Goal: Task Accomplishment & Management: Complete application form

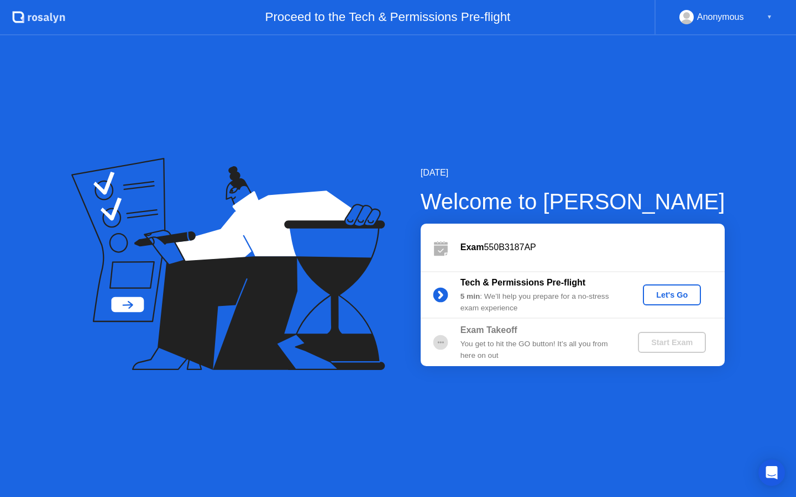
click at [651, 298] on div "Let's Go" at bounding box center [671, 295] width 49 height 9
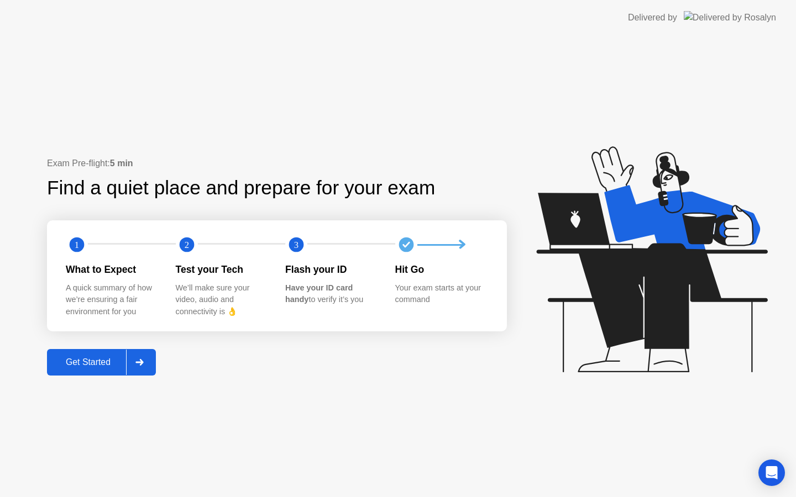
click at [73, 360] on div "Get Started" at bounding box center [88, 363] width 76 height 10
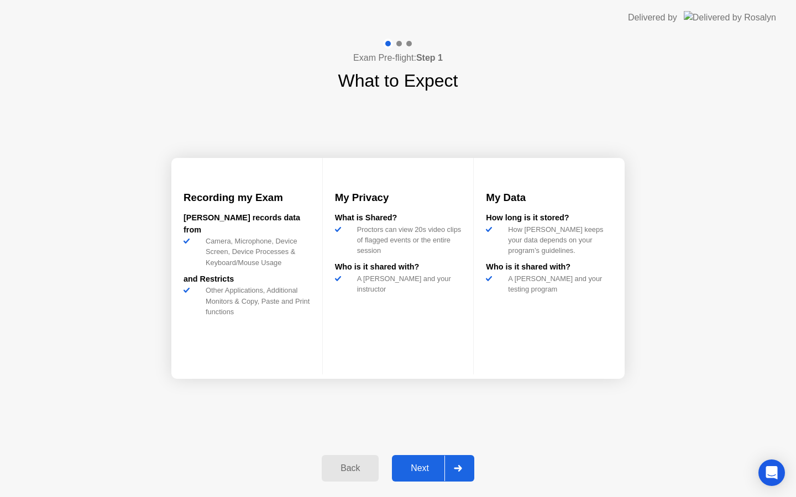
click at [417, 464] on div "Next" at bounding box center [419, 469] width 49 height 10
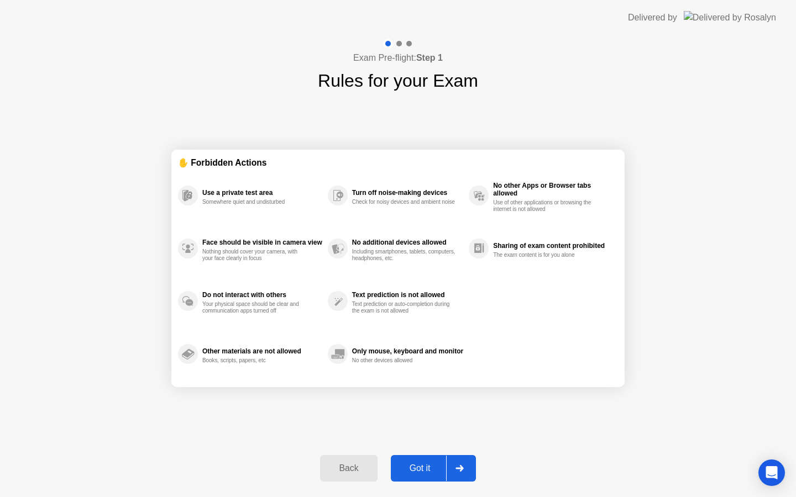
click at [361, 466] on div "Back" at bounding box center [348, 469] width 50 height 10
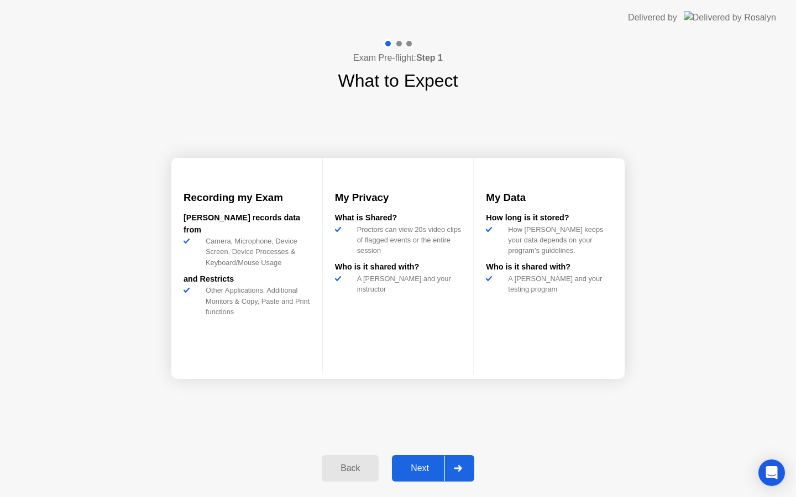
click at [432, 464] on div "Next" at bounding box center [419, 469] width 49 height 10
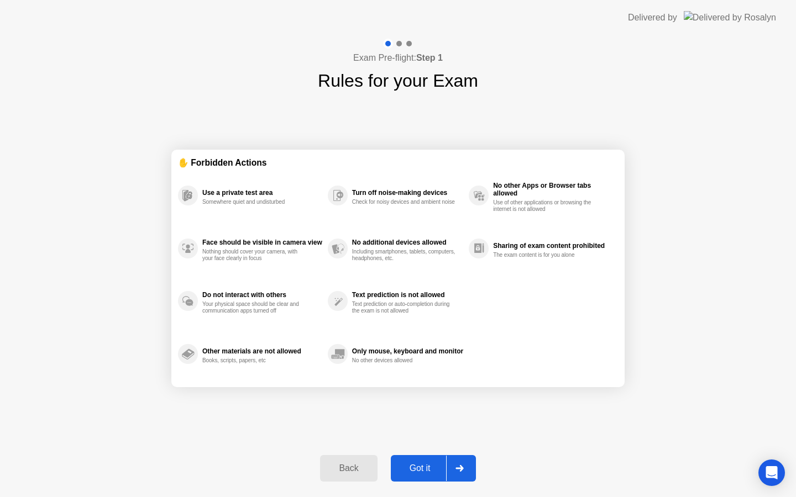
click at [426, 470] on div "Got it" at bounding box center [420, 469] width 52 height 10
select select "**********"
select select "*******"
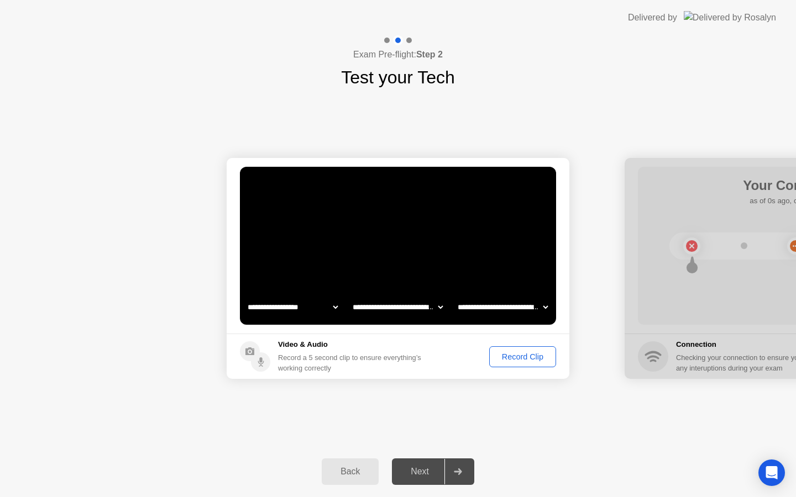
click at [512, 353] on div "Record Clip" at bounding box center [522, 357] width 59 height 9
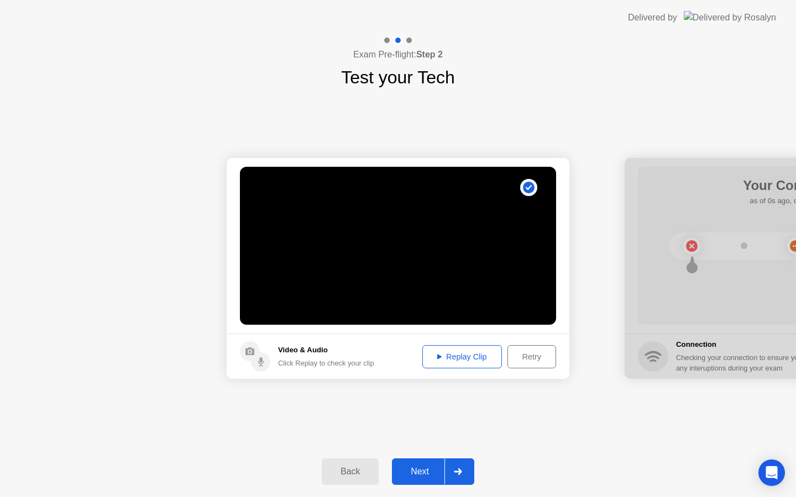
click at [466, 356] on div "Replay Clip" at bounding box center [462, 357] width 72 height 9
click at [418, 472] on div "Next" at bounding box center [419, 472] width 49 height 10
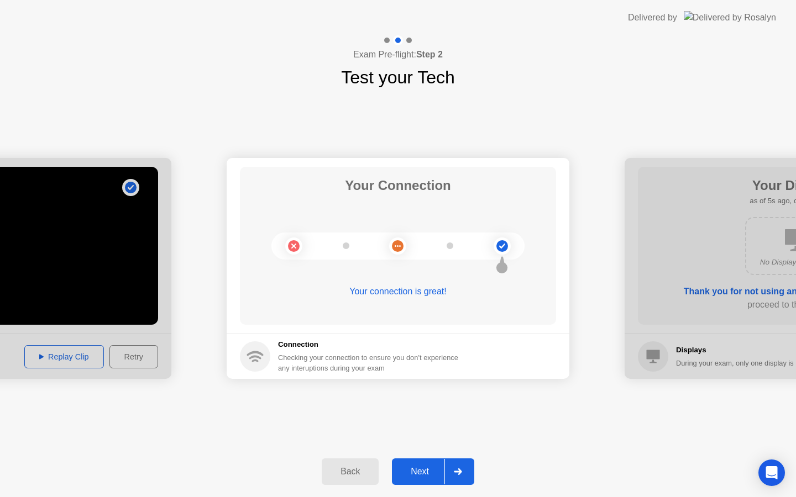
click at [426, 471] on div "Next" at bounding box center [419, 472] width 49 height 10
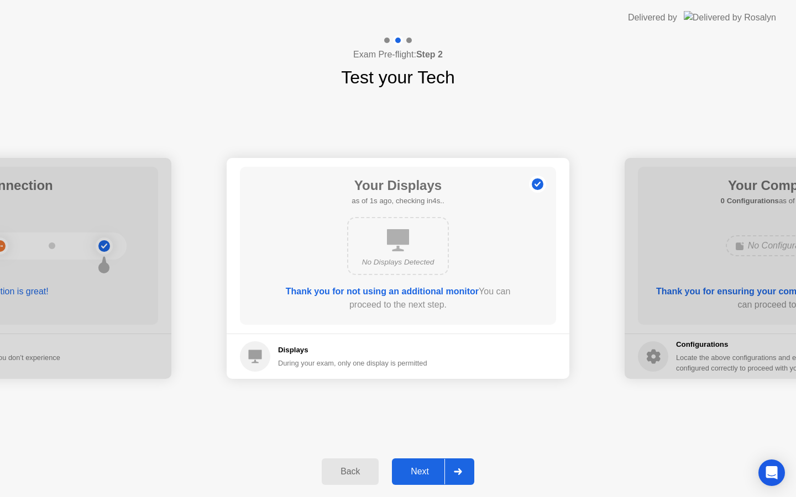
click at [404, 233] on icon at bounding box center [398, 240] width 22 height 22
click at [431, 475] on div "Next" at bounding box center [419, 472] width 49 height 10
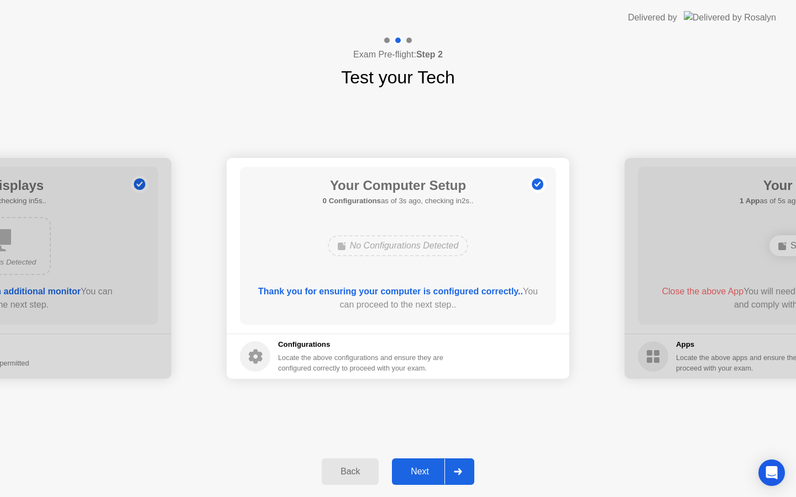
click at [429, 470] on div "Next" at bounding box center [419, 472] width 49 height 10
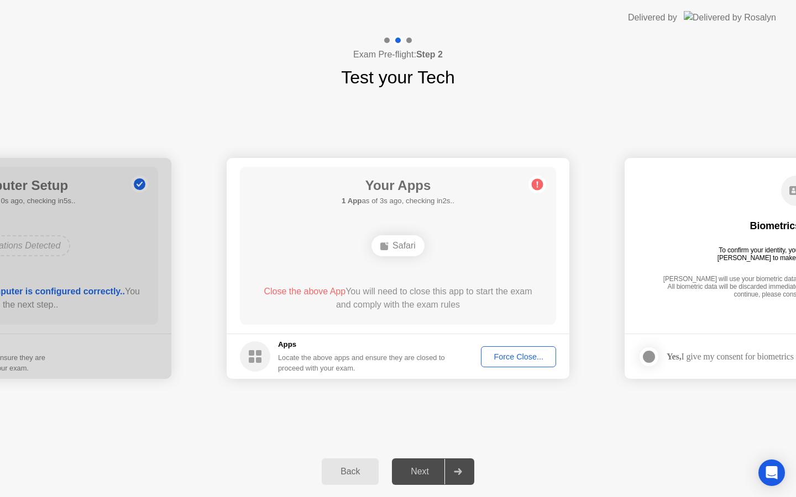
click at [525, 356] on div "Force Close..." at bounding box center [518, 357] width 67 height 9
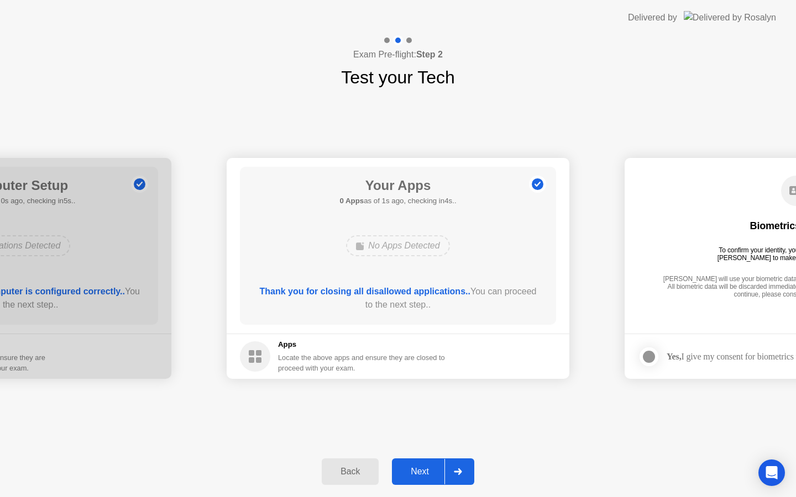
click at [420, 470] on div "Next" at bounding box center [419, 472] width 49 height 10
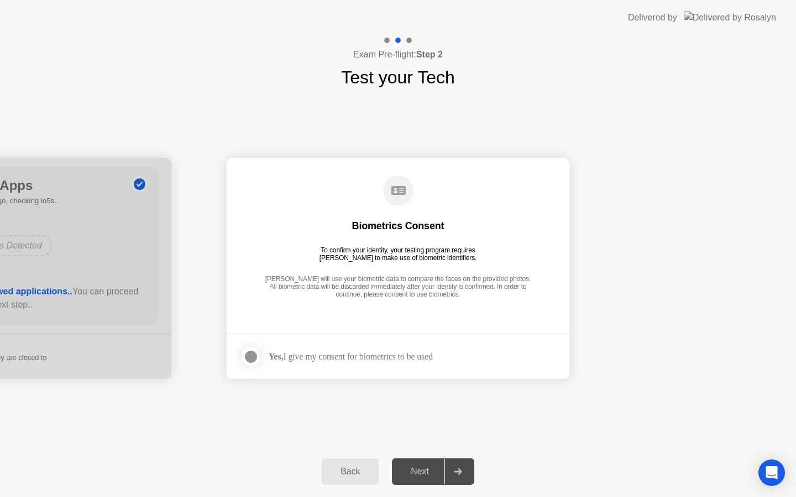
click at [248, 354] on div at bounding box center [250, 356] width 13 height 13
click at [412, 461] on button "Next" at bounding box center [433, 472] width 82 height 27
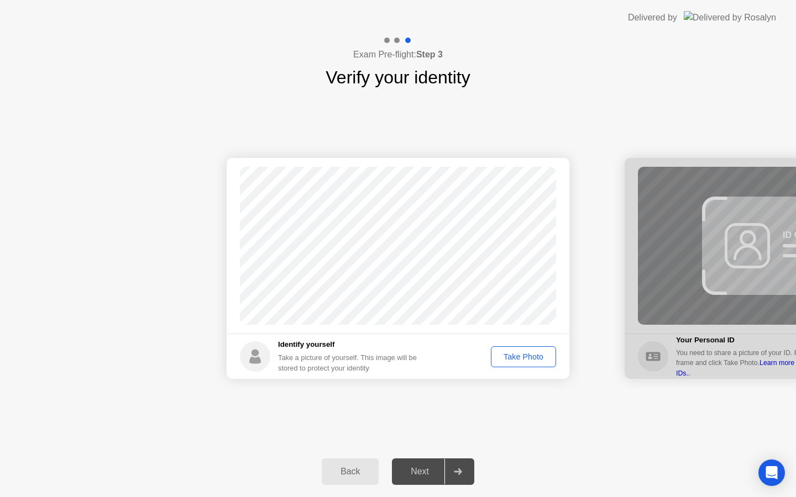
click at [511, 356] on div "Take Photo" at bounding box center [523, 357] width 57 height 9
click at [425, 473] on div "Next" at bounding box center [419, 472] width 49 height 10
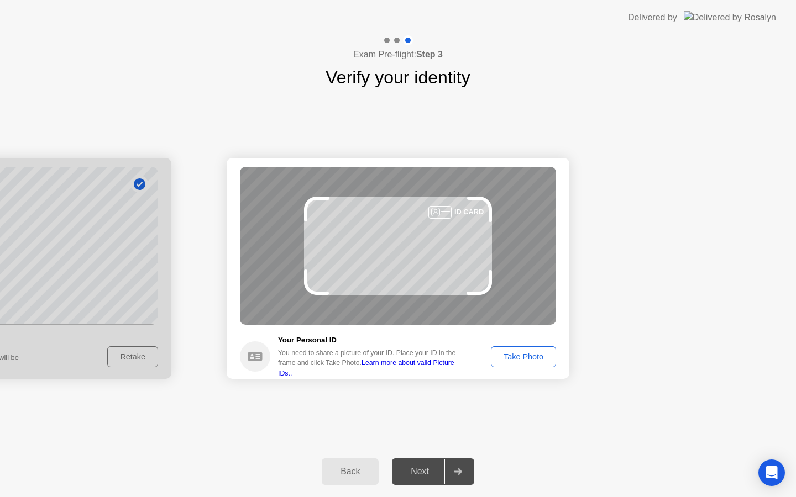
click at [525, 358] on div "Take Photo" at bounding box center [523, 357] width 57 height 9
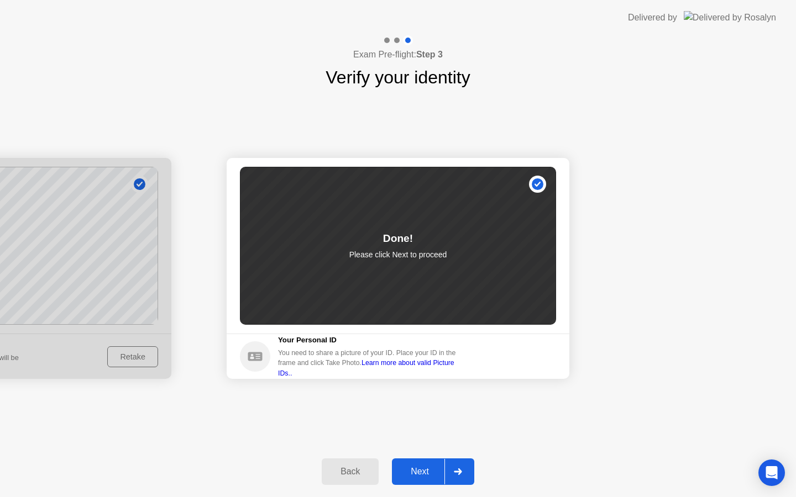
click at [414, 477] on div "Next" at bounding box center [419, 472] width 49 height 10
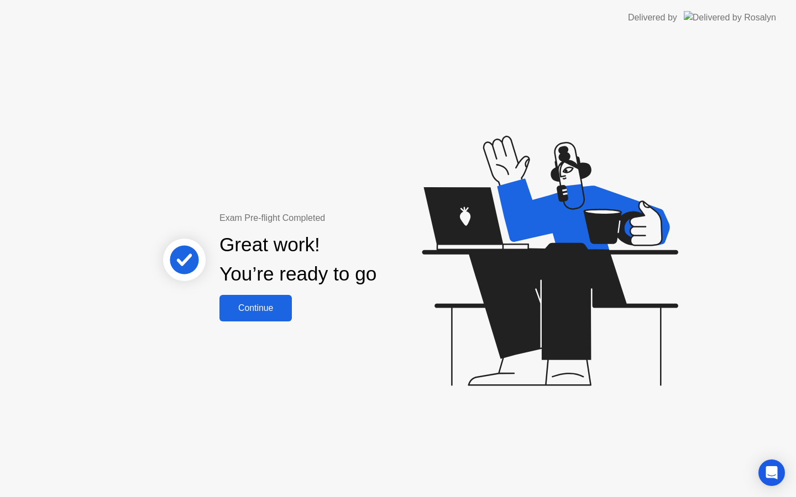
click at [267, 299] on button "Continue" at bounding box center [255, 308] width 72 height 27
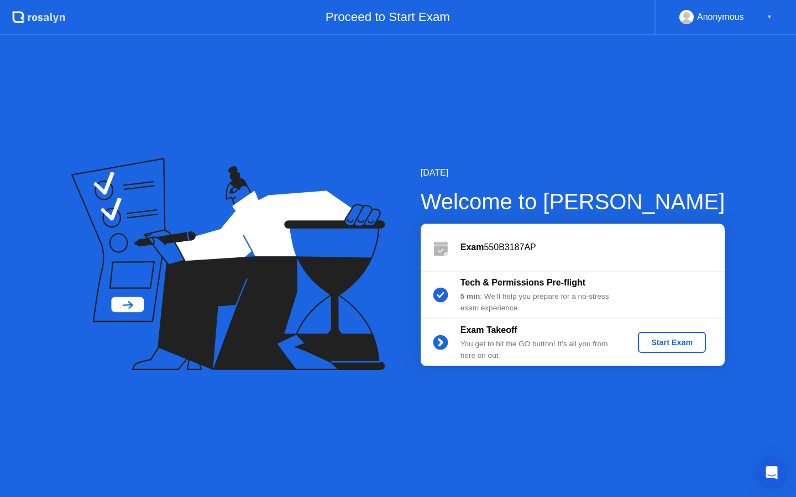
click at [672, 335] on button "Start Exam" at bounding box center [672, 342] width 68 height 21
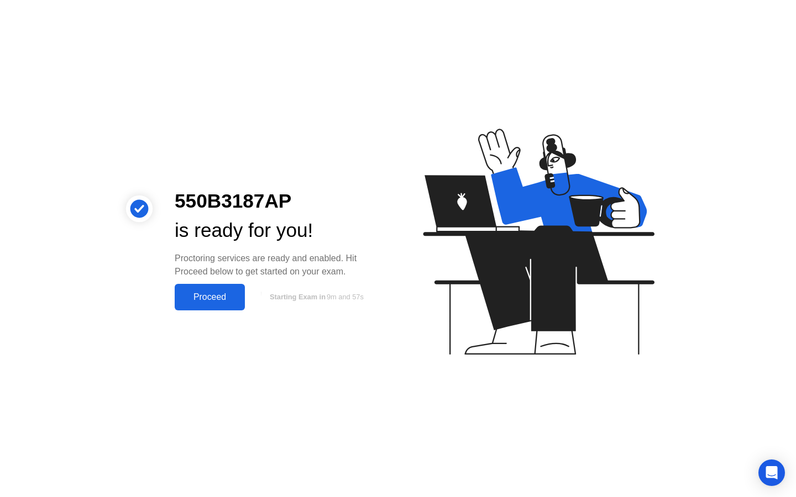
click at [203, 293] on div "Proceed" at bounding box center [210, 297] width 64 height 10
